Goal: Transaction & Acquisition: Obtain resource

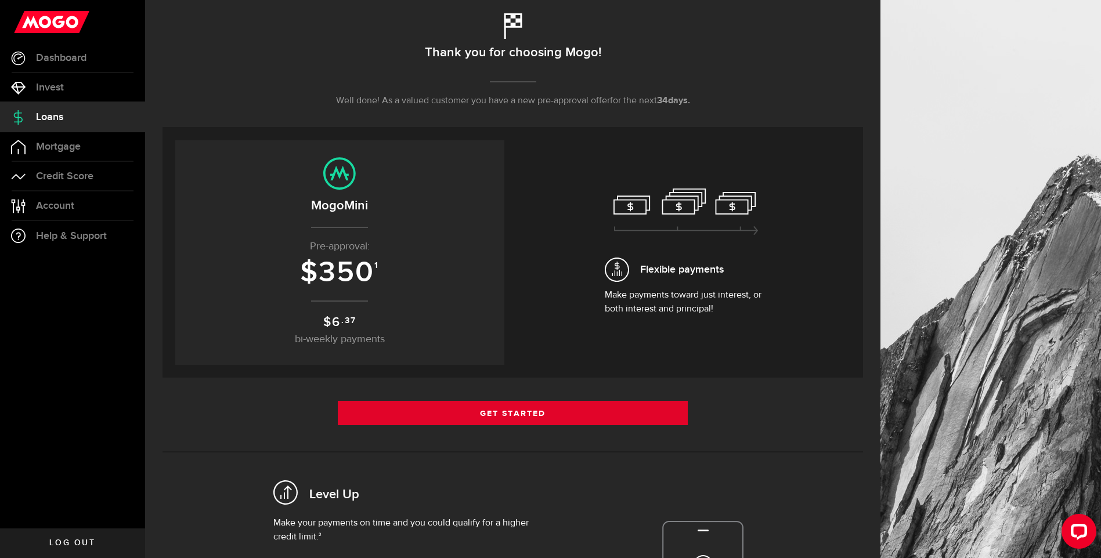
scroll to position [116, 0]
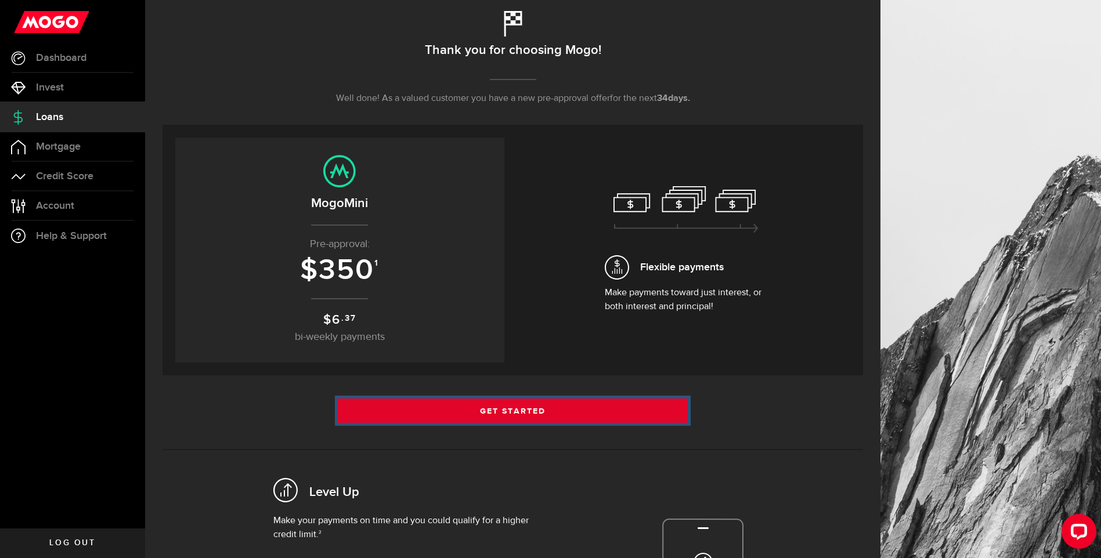
click at [616, 404] on link "Get Started" at bounding box center [513, 411] width 350 height 24
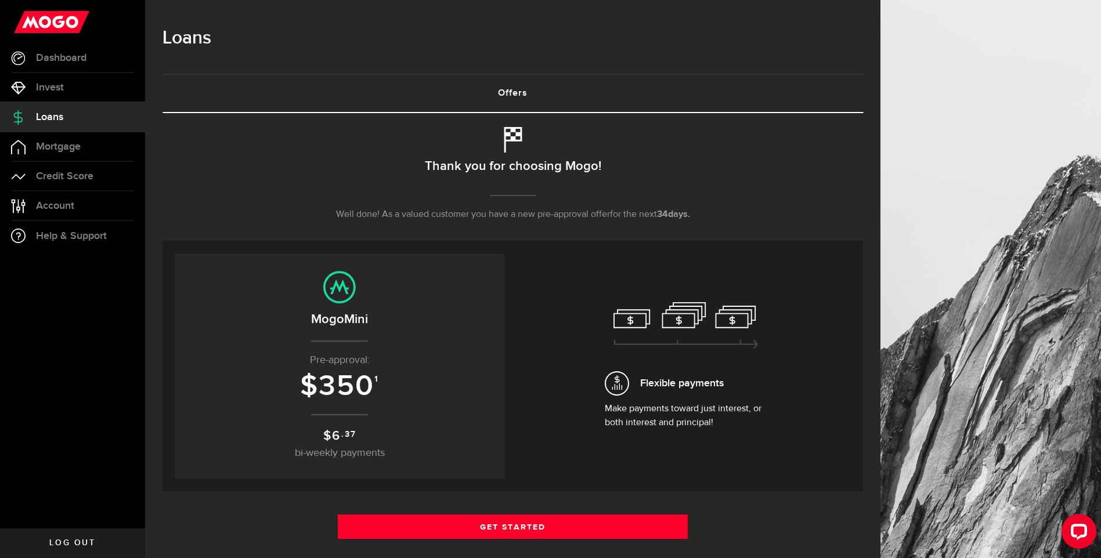
click at [652, 512] on div "Borrow responsibly Get your pre-approved offer based on your financial history …" at bounding box center [512, 477] width 700 height 729
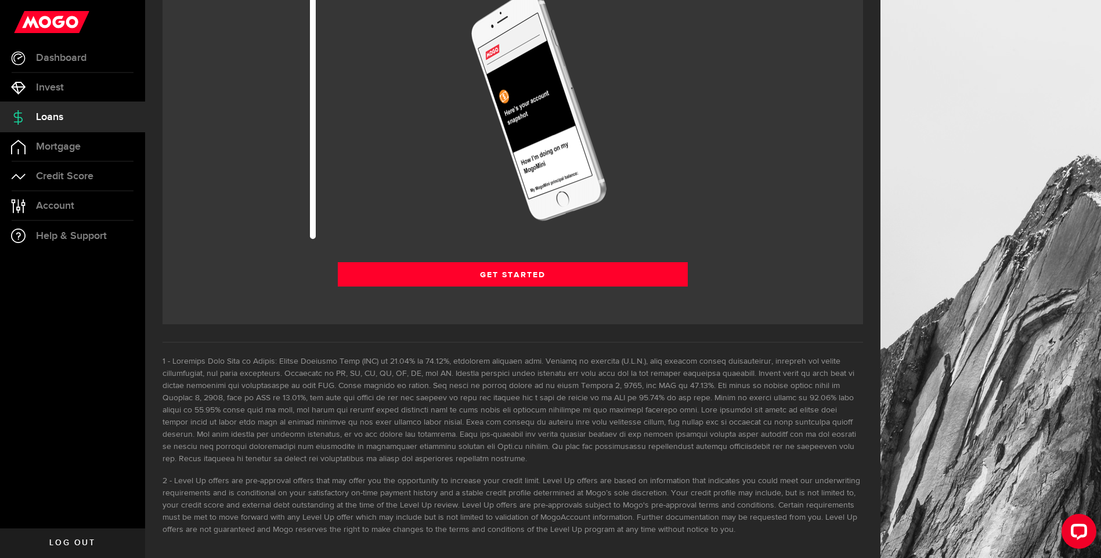
scroll to position [1578, 0]
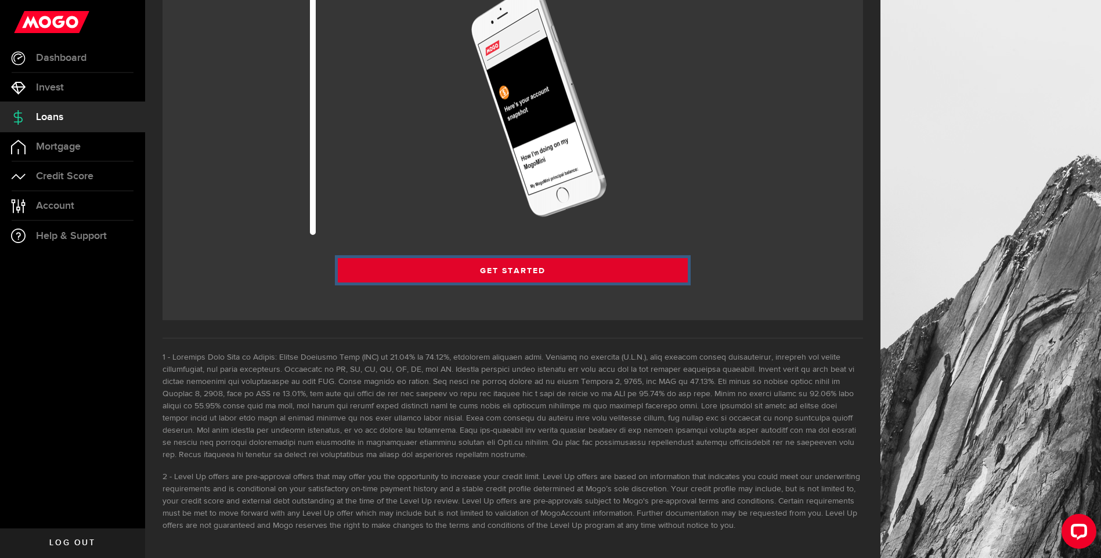
click at [578, 265] on link "Get Started" at bounding box center [513, 270] width 350 height 24
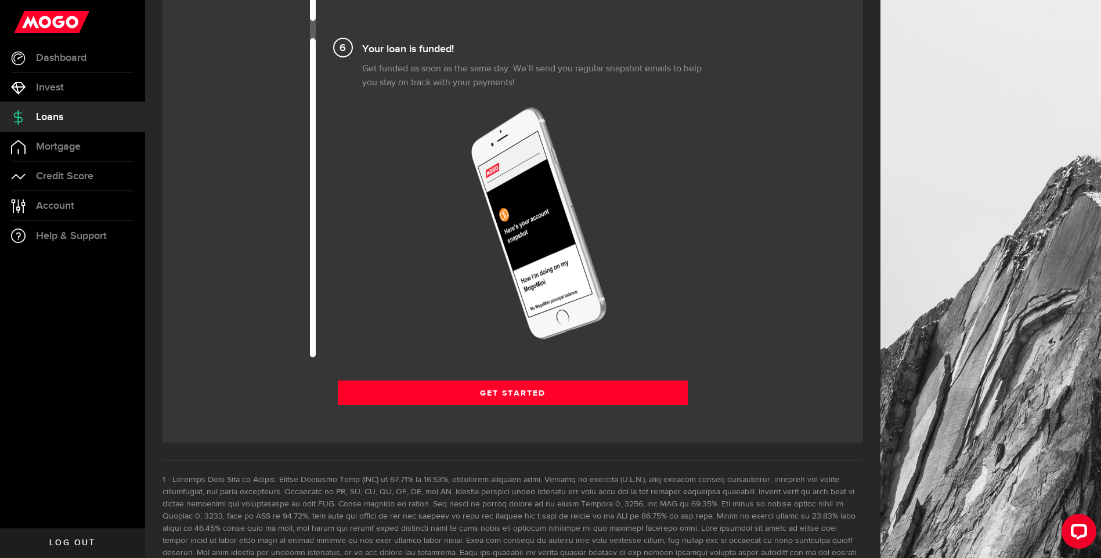
scroll to position [1578, 0]
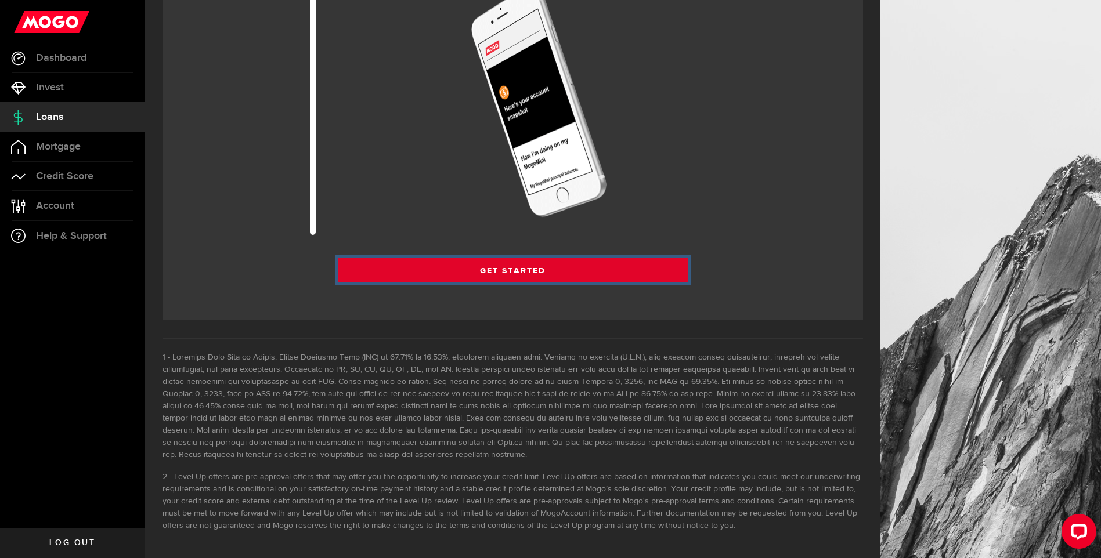
click at [575, 265] on link "Get Started" at bounding box center [513, 270] width 350 height 24
